Goal: Check status

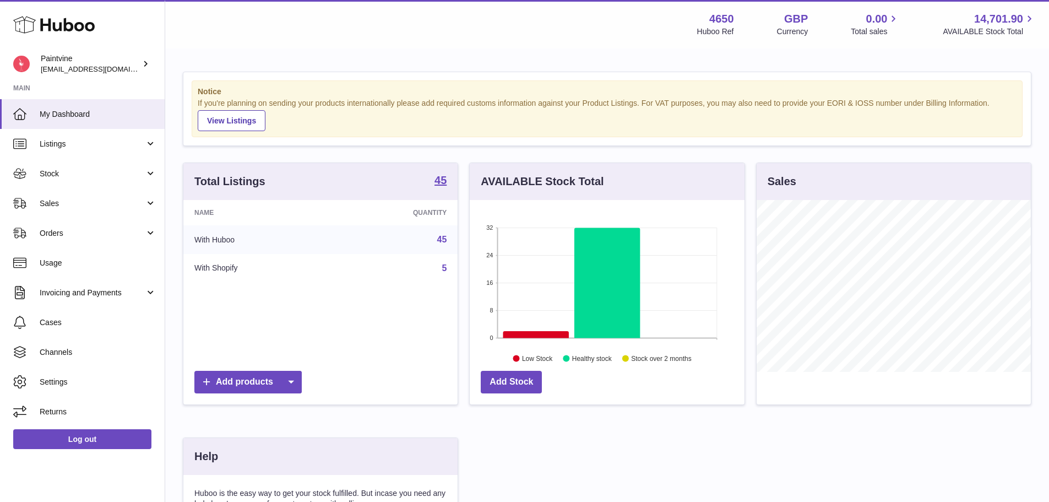
scroll to position [172, 275]
click at [65, 203] on span "Sales" at bounding box center [92, 203] width 105 height 10
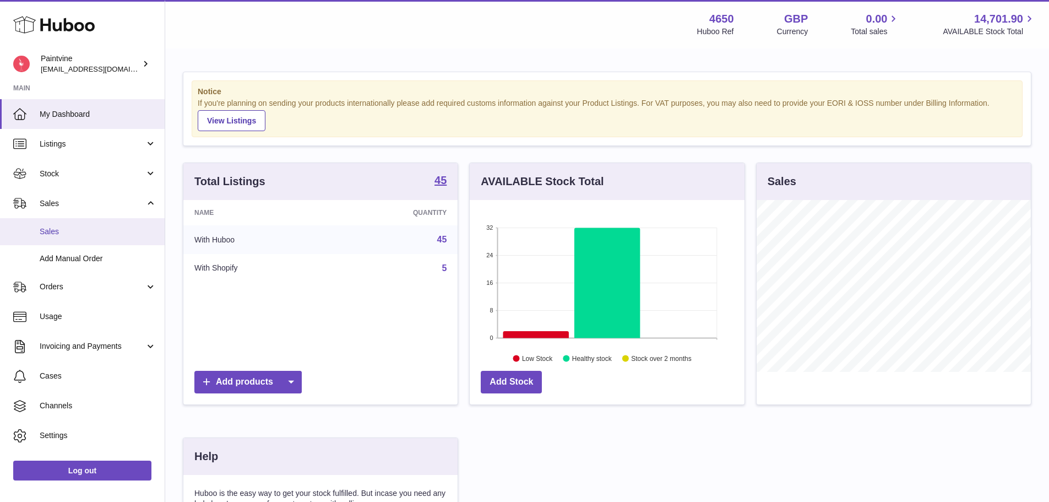
click at [79, 237] on link "Sales" at bounding box center [82, 231] width 165 height 27
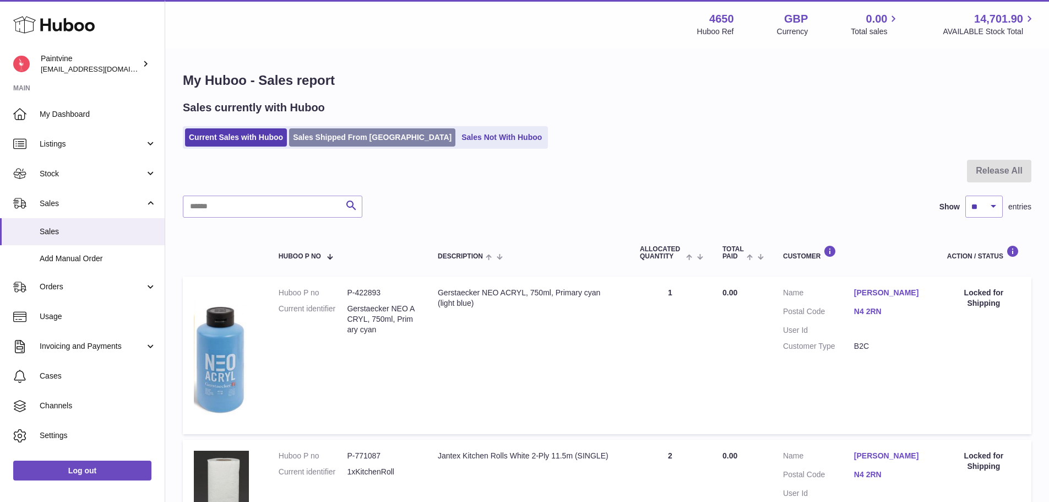
click at [348, 143] on link "Sales Shipped From [GEOGRAPHIC_DATA]" at bounding box center [372, 137] width 166 height 18
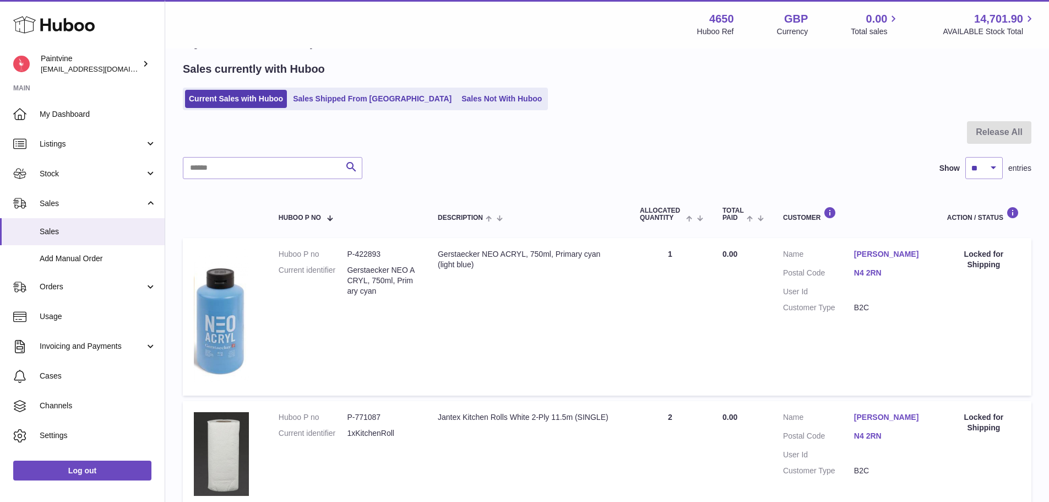
scroll to position [40, 0]
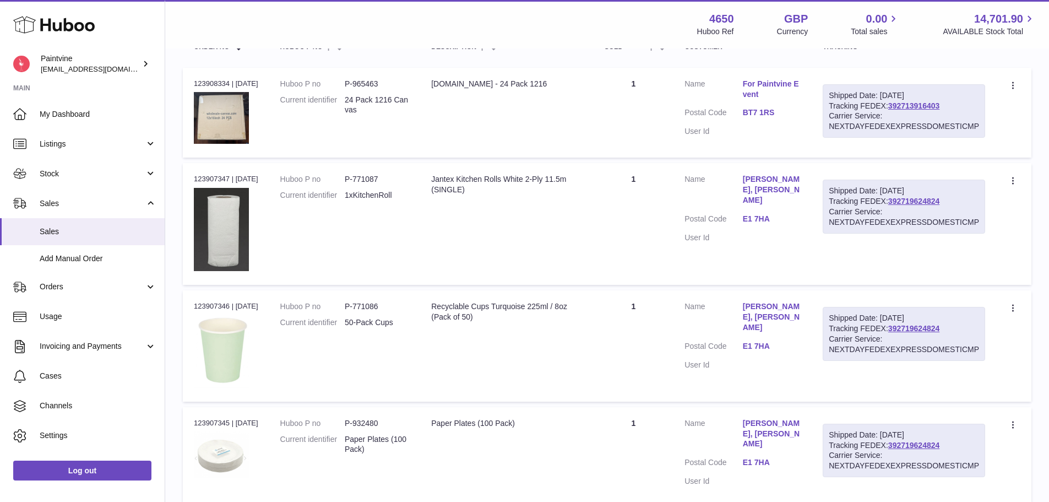
scroll to position [110, 0]
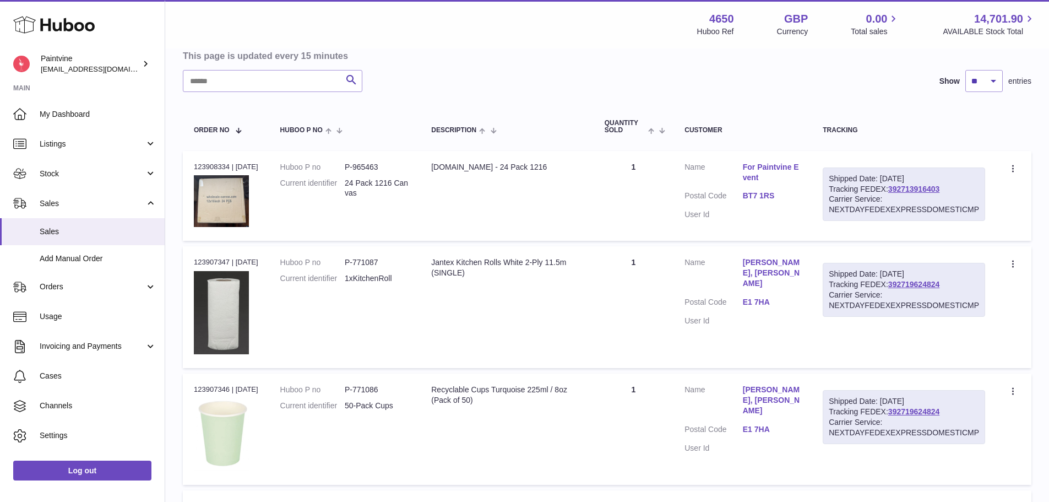
click at [762, 196] on link "BT7 1RS" at bounding box center [772, 196] width 58 height 10
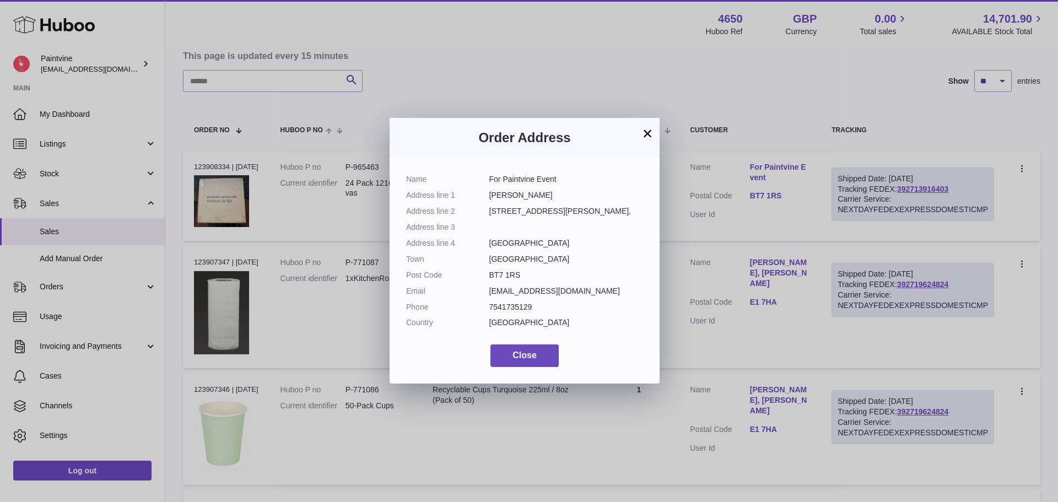
click at [640, 131] on h3 "Order Address" at bounding box center [524, 138] width 237 height 18
click at [650, 130] on button "×" at bounding box center [647, 133] width 13 height 13
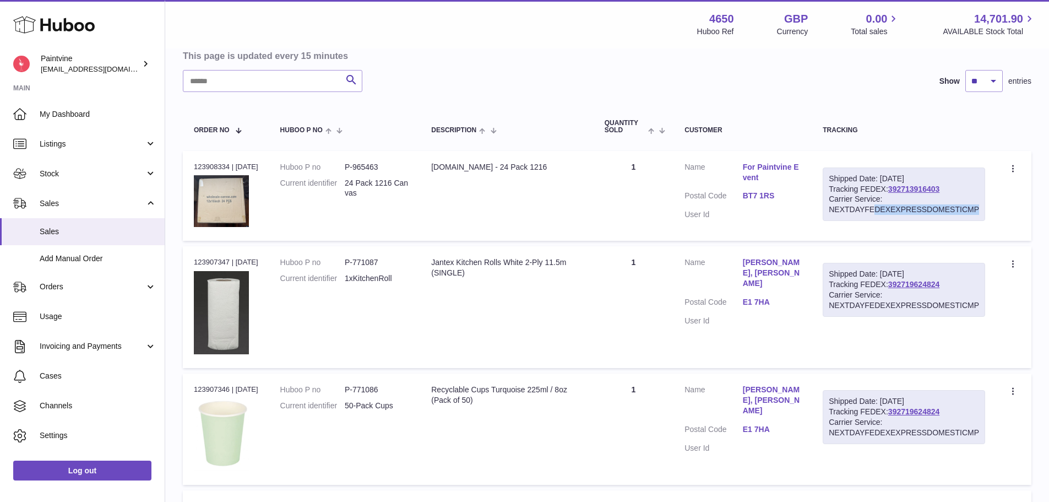
drag, startPoint x: 876, startPoint y: 210, endPoint x: 1021, endPoint y: 204, distance: 145.0
click at [1021, 204] on tr "Order no 123908334 | [DATE] Huboo P no P-965463 Current identifier 24 Pack 1216…" at bounding box center [607, 196] width 849 height 90
click at [501, 29] on div "Menu Huboo 4650 Huboo Ref GBP Currency 0.00 Total sales 14,701.90 AVAILABLE Sto…" at bounding box center [607, 24] width 858 height 25
click at [757, 194] on link "BT7 1RS" at bounding box center [772, 196] width 58 height 10
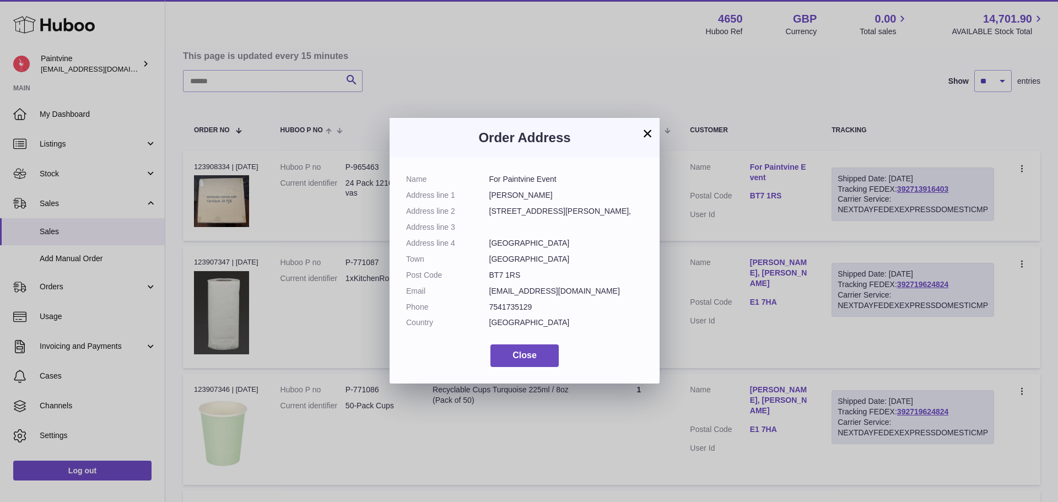
click at [652, 129] on button "×" at bounding box center [647, 133] width 13 height 13
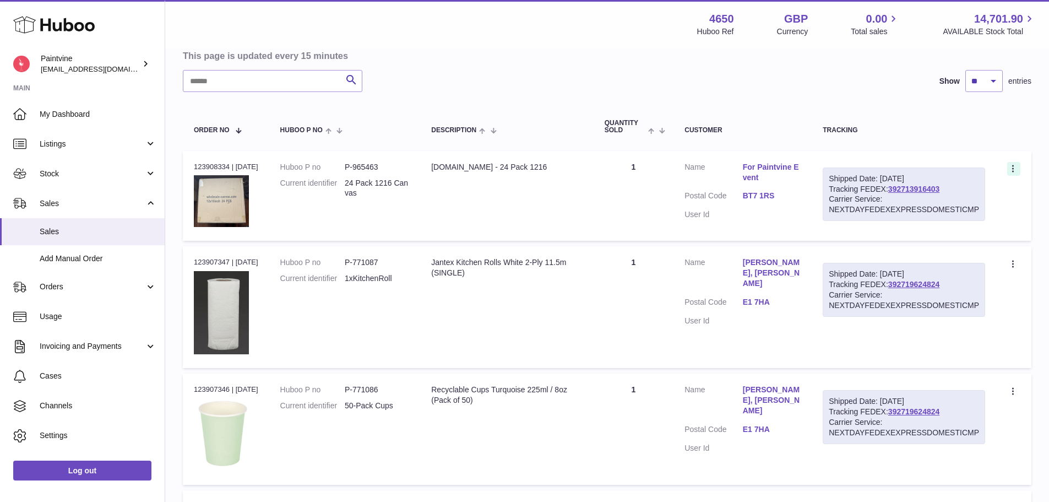
drag, startPoint x: 997, startPoint y: 202, endPoint x: 1011, endPoint y: 171, distance: 33.5
click at [998, 196] on td "Create a ticket Duplicate Order" at bounding box center [1014, 196] width 35 height 90
click at [1013, 164] on icon at bounding box center [1014, 169] width 13 height 11
